Goal: Navigation & Orientation: Find specific page/section

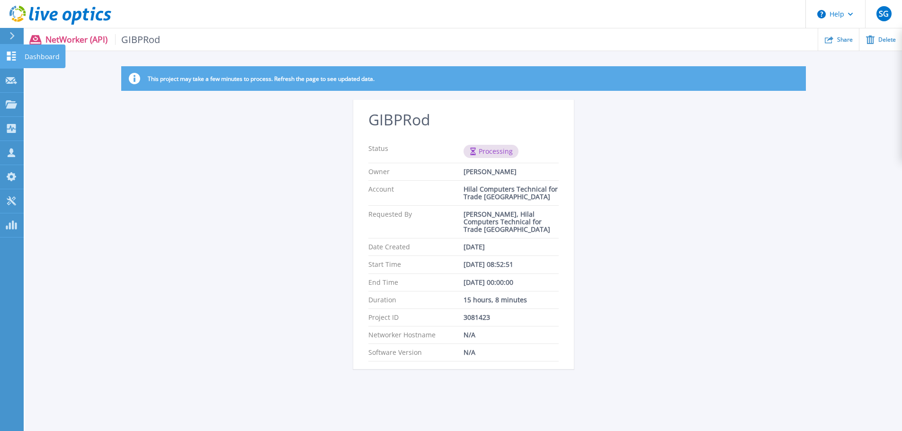
click at [14, 55] on icon at bounding box center [11, 56] width 9 height 9
click at [14, 39] on icon at bounding box center [11, 36] width 5 height 8
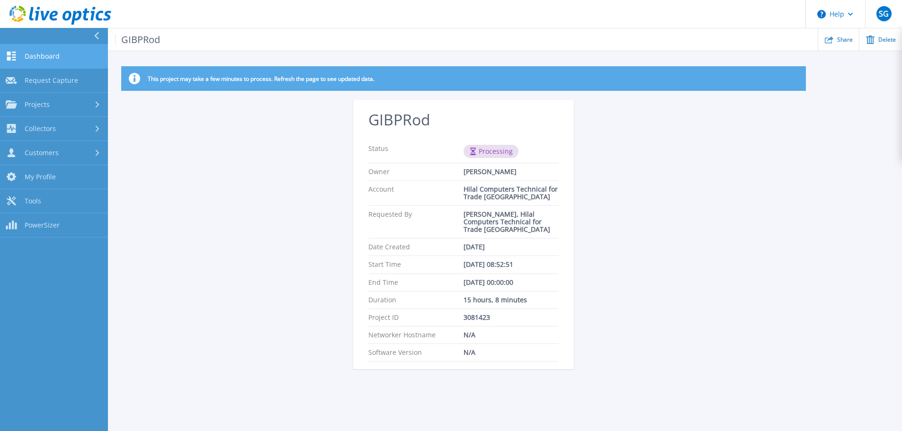
click at [60, 56] on link "Dashboard Dashboard" at bounding box center [54, 56] width 108 height 24
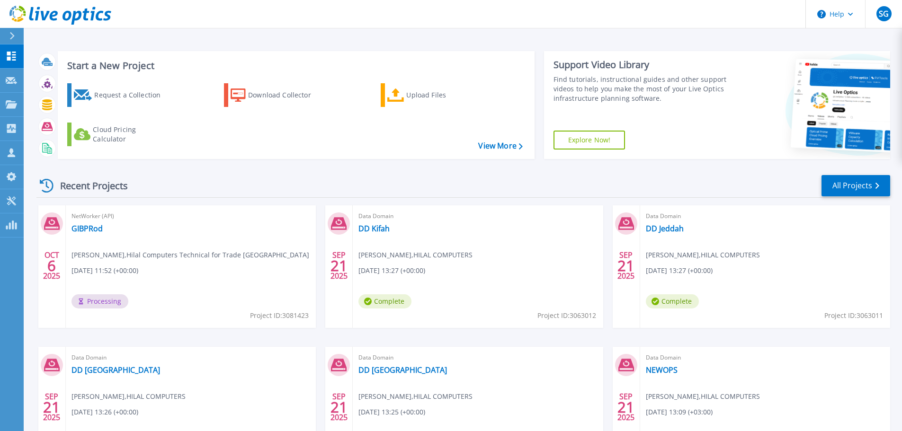
click at [108, 303] on span "Processing" at bounding box center [99, 301] width 57 height 14
